Goal: Find specific page/section: Find specific page/section

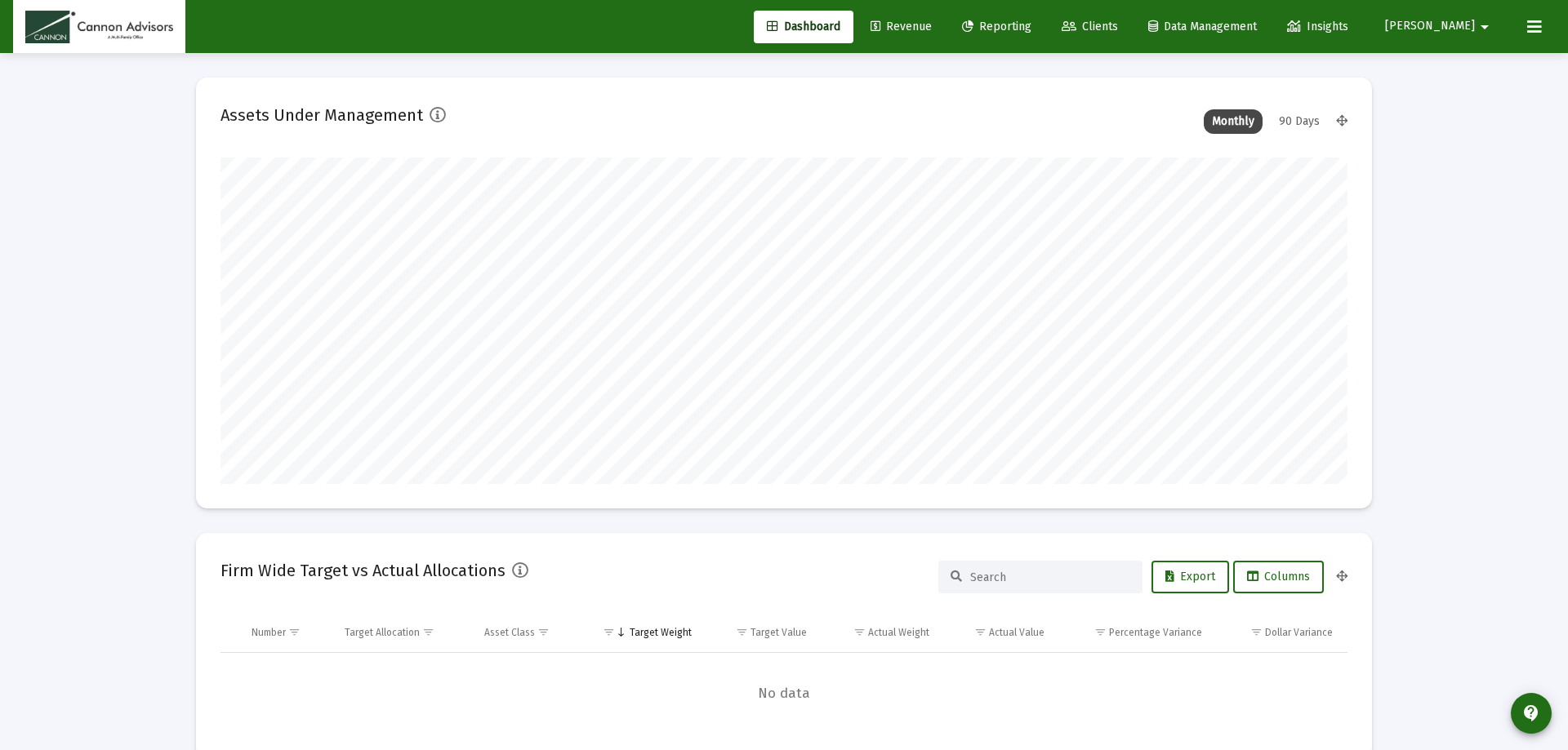
type input "[DATE]"
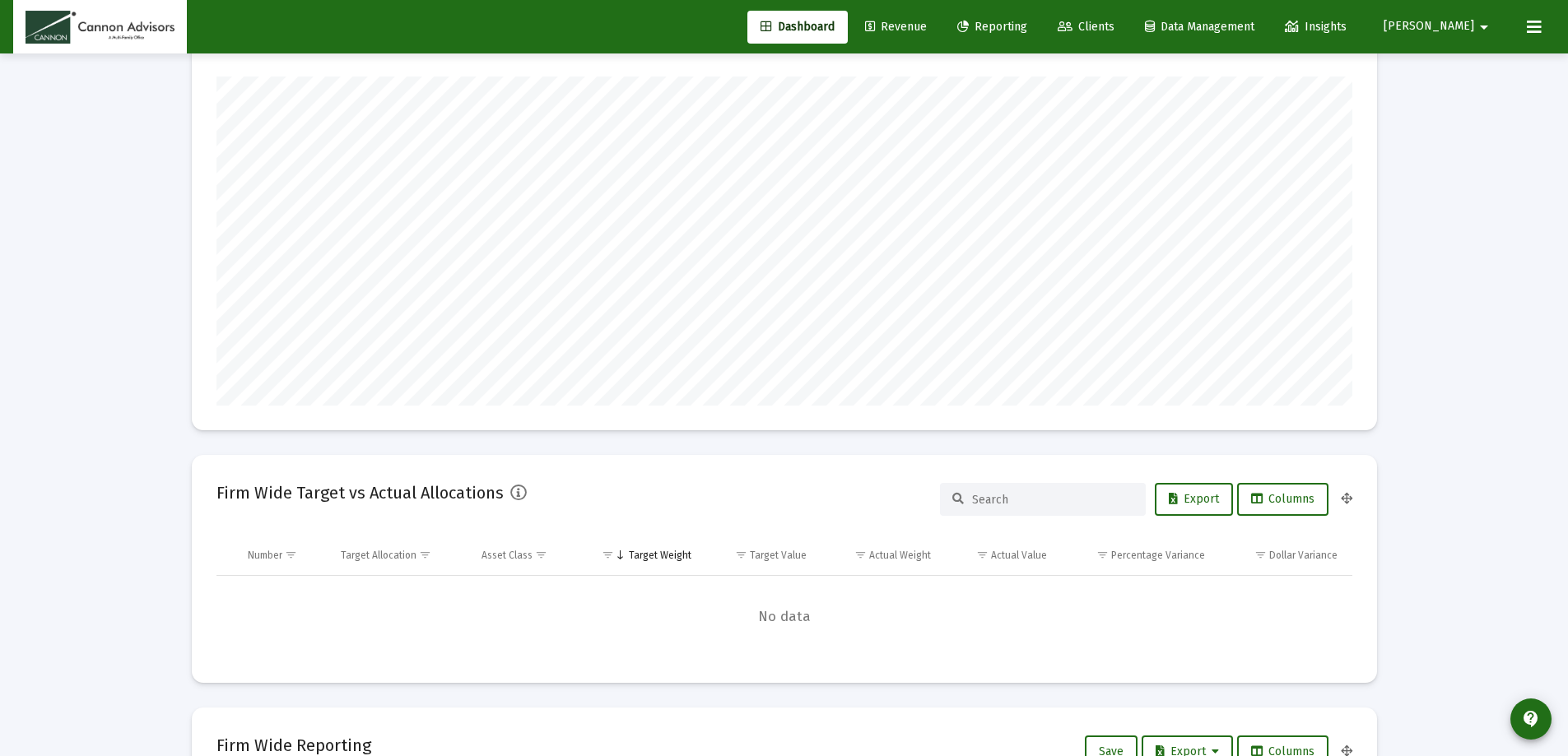
click at [927, 23] on span "Revenue" at bounding box center [896, 27] width 62 height 14
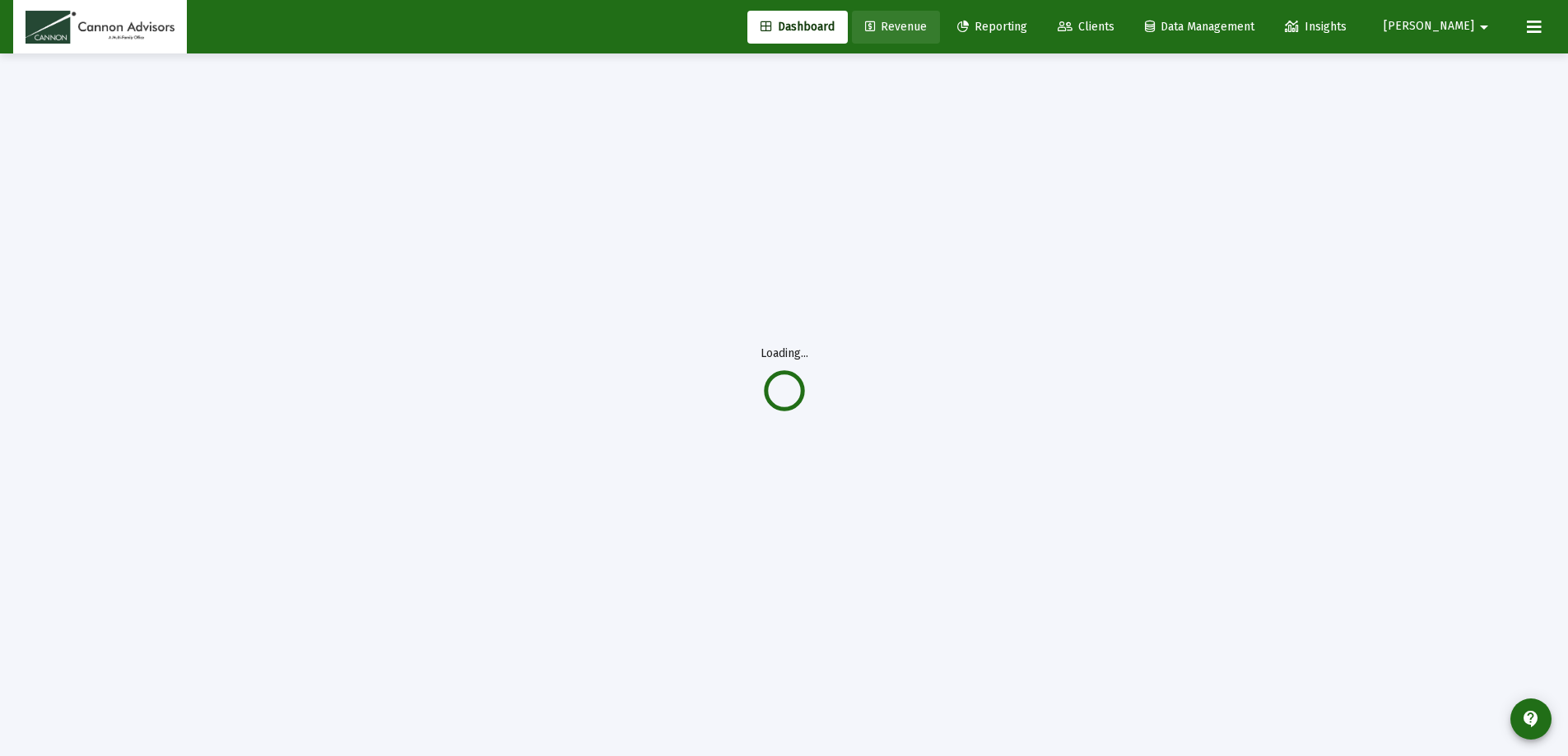
scroll to position [53, 0]
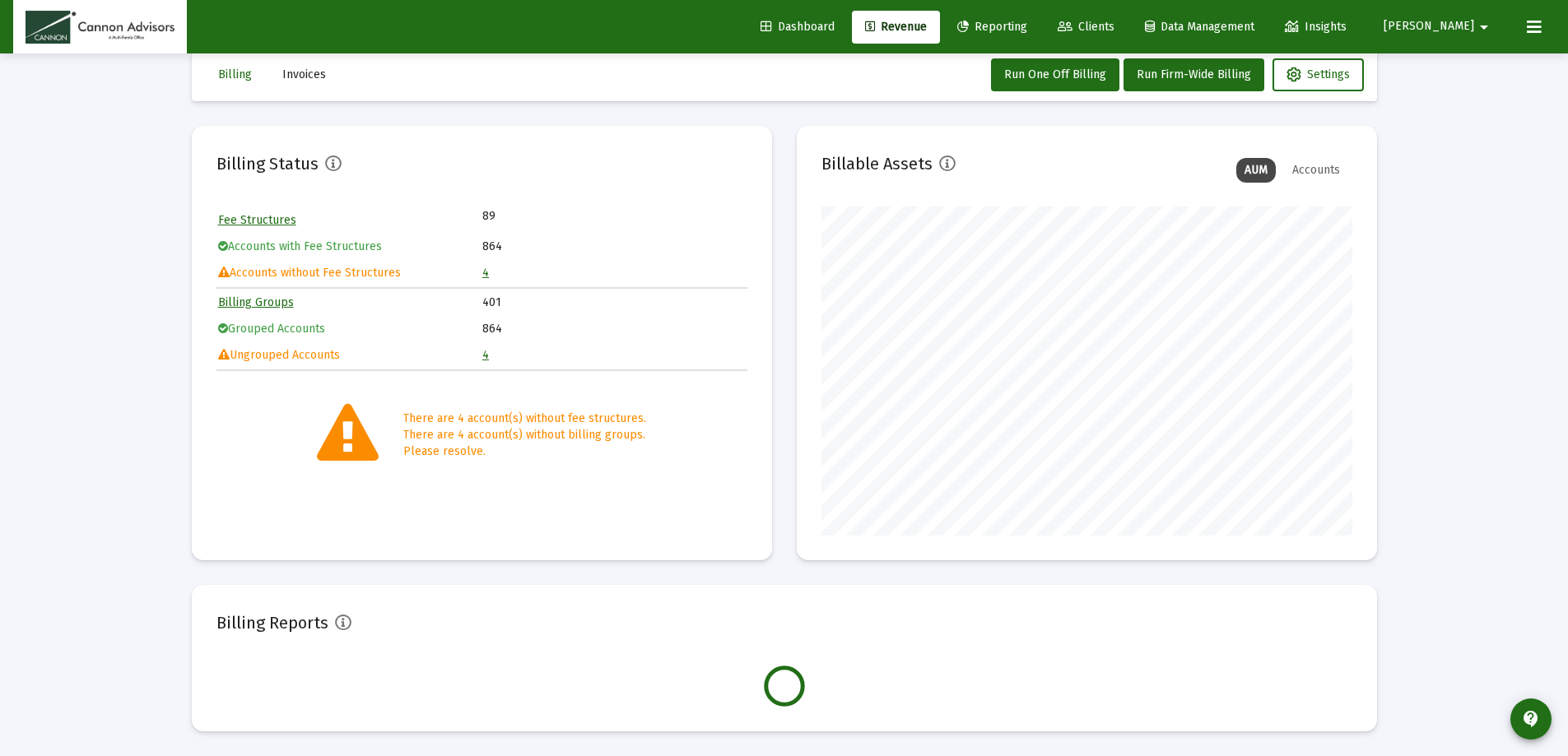
scroll to position [329, 531]
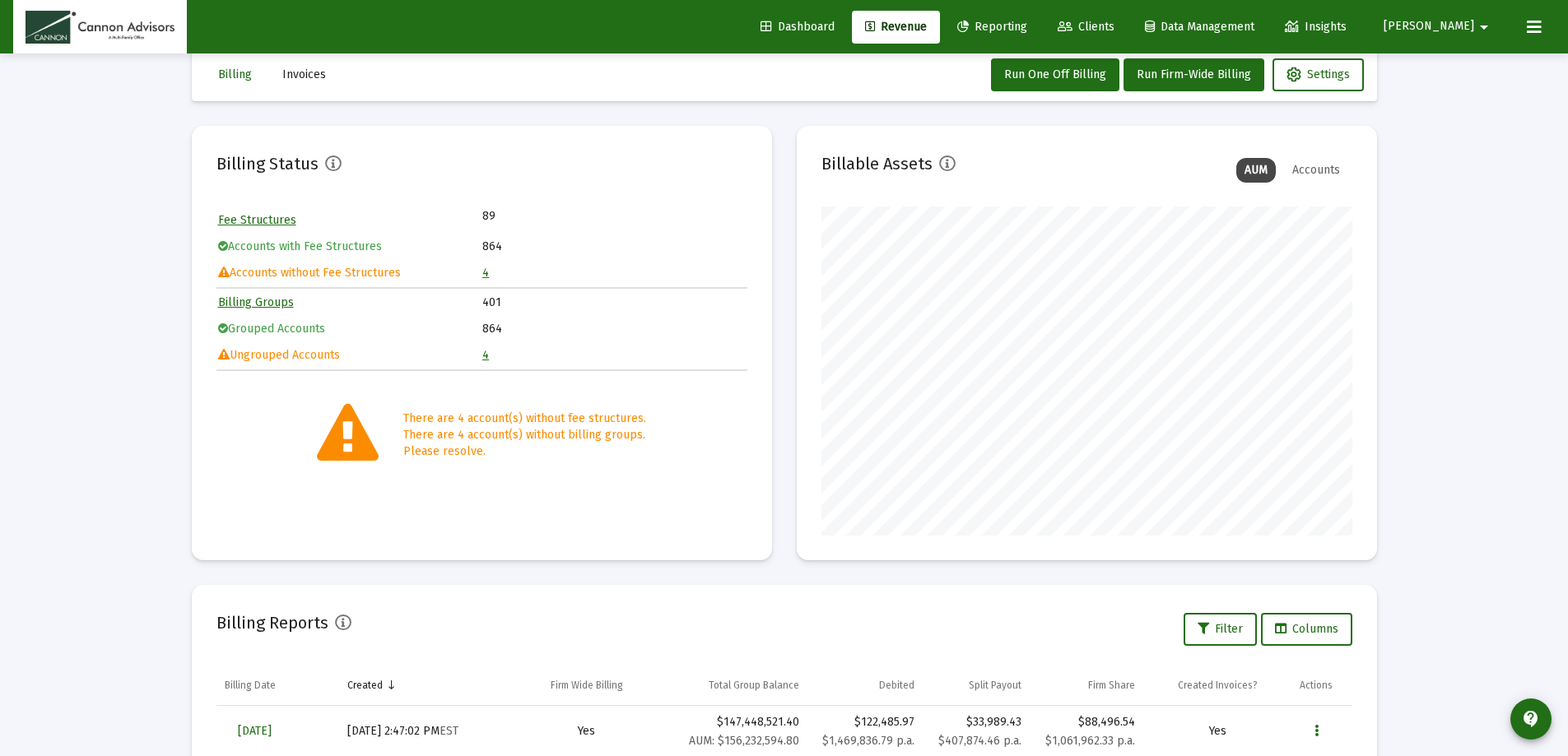
click at [482, 275] on link "4" at bounding box center [486, 273] width 7 height 14
